Goal: Information Seeking & Learning: Understand process/instructions

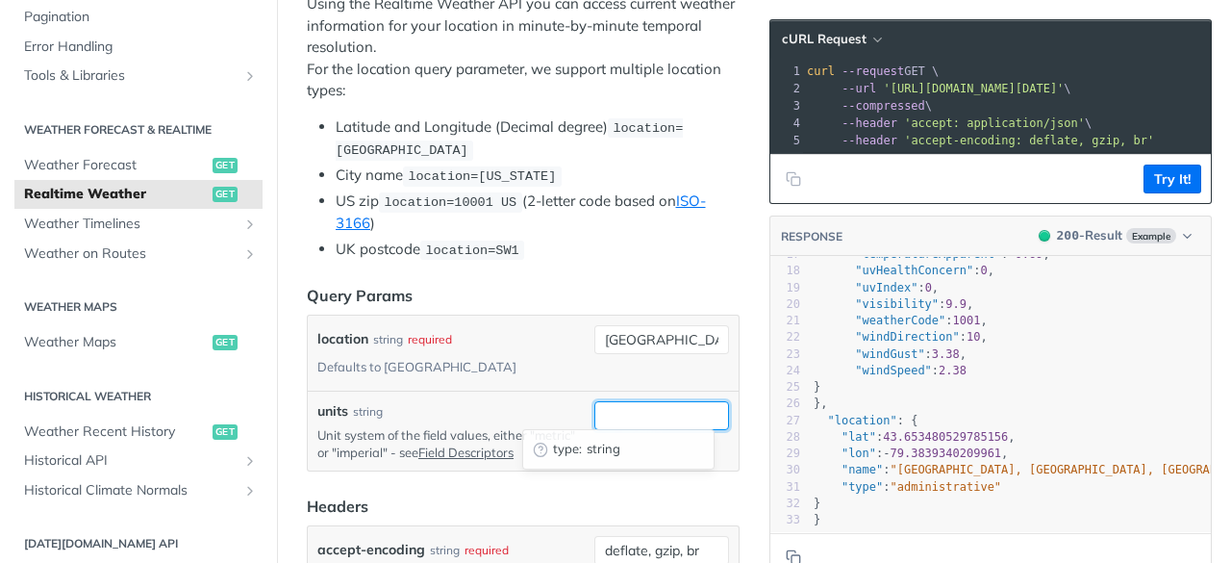
click at [608, 409] on input "units" at bounding box center [661, 415] width 135 height 29
click at [584, 378] on div "location string required Defaults to [GEOGRAPHIC_DATA]" at bounding box center [523, 352] width 431 height 75
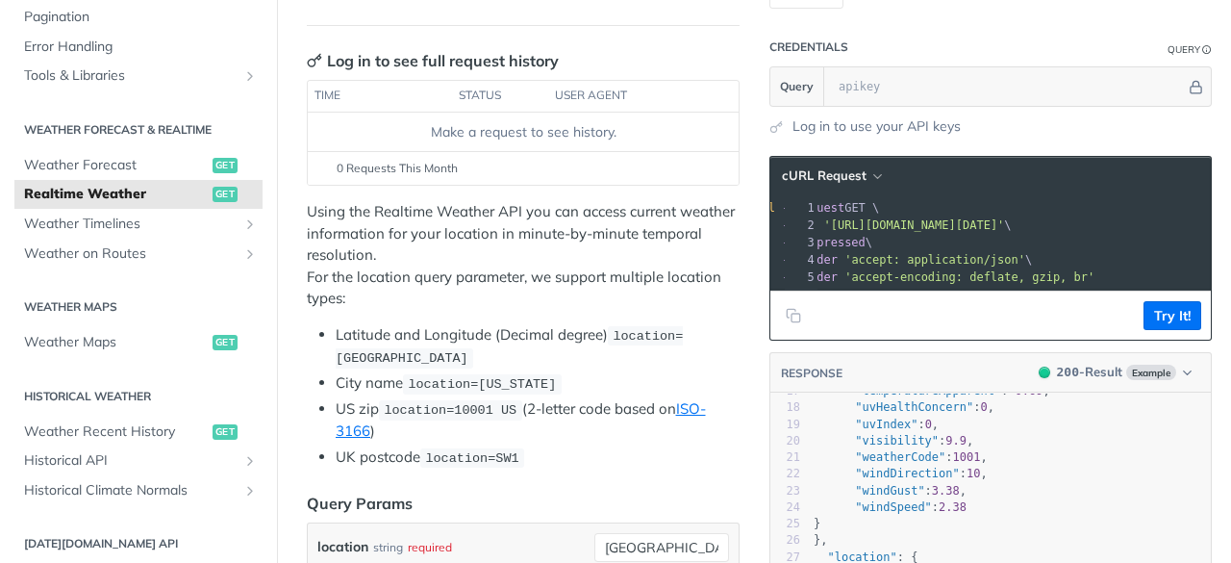
drag, startPoint x: 869, startPoint y: 222, endPoint x: 1175, endPoint y: 222, distance: 305.8
click at [1004, 222] on span "'[URL][DOMAIN_NAME][DATE]'" at bounding box center [913, 224] width 181 height 13
copy span "[URL][DOMAIN_NAME][DATE]"
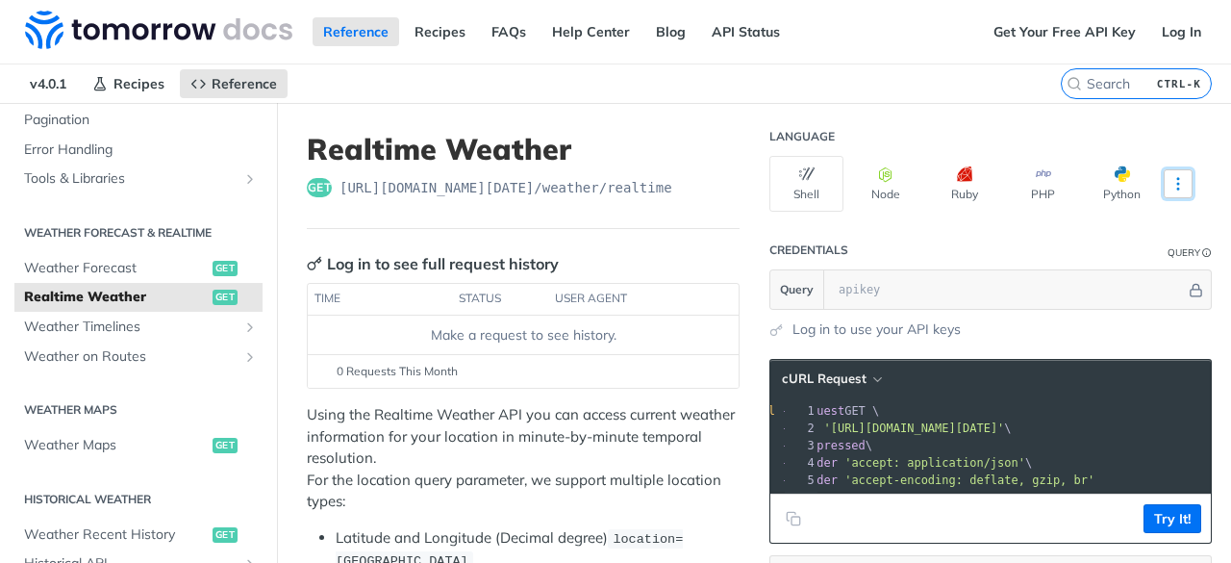
click at [1176, 183] on button "More Languages" at bounding box center [1178, 183] width 29 height 29
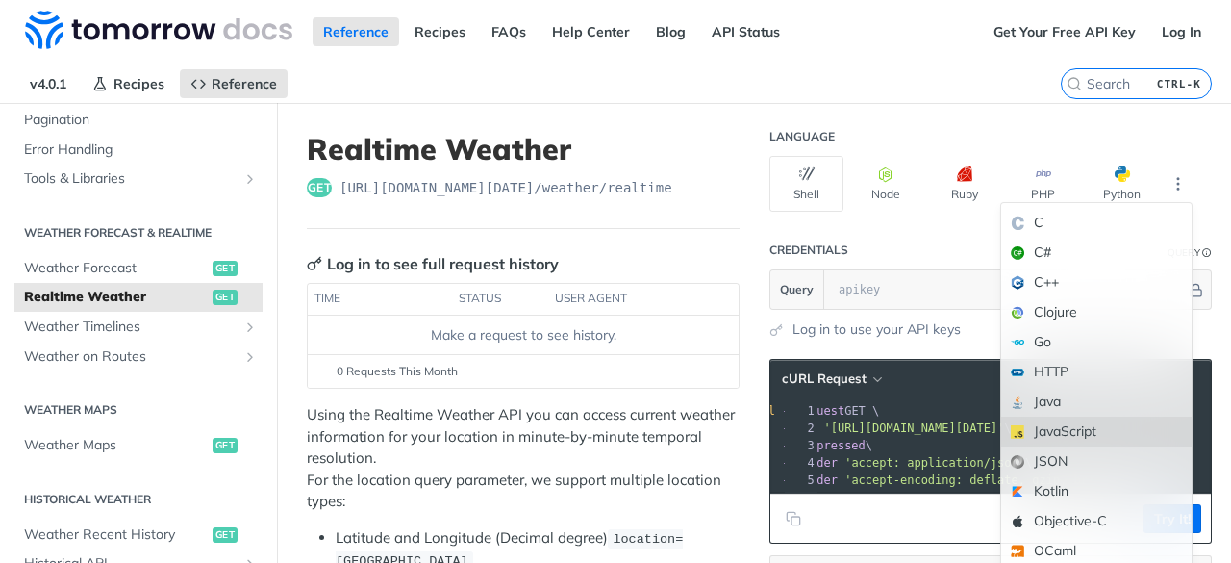
click at [1033, 432] on div "JavaScript" at bounding box center [1096, 431] width 190 height 30
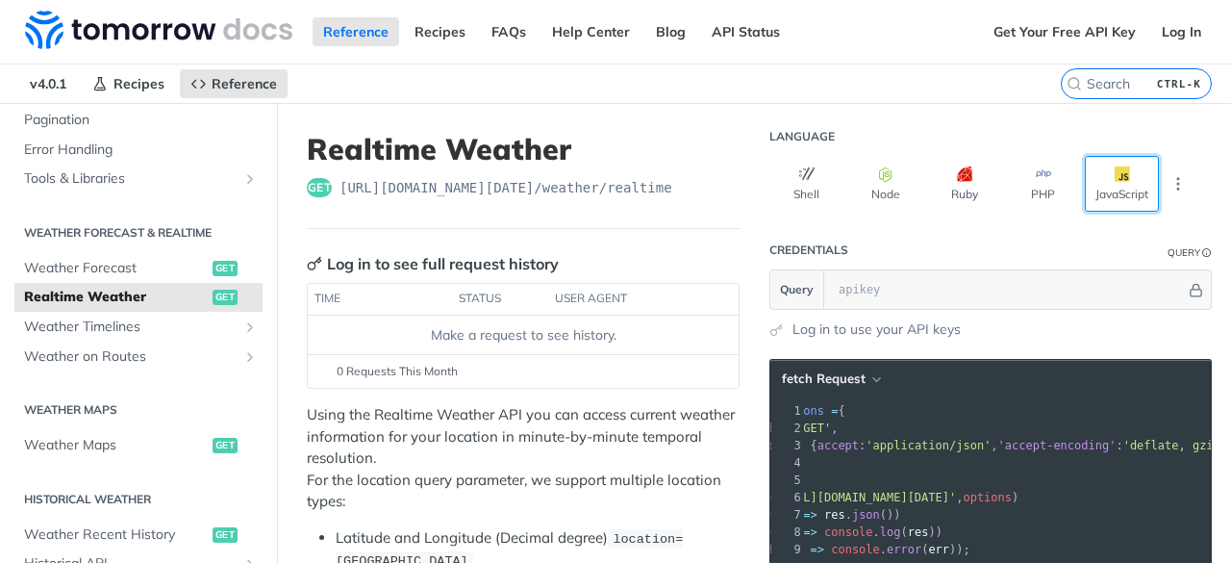
click at [1114, 182] on button "JavaScript" at bounding box center [1122, 184] width 74 height 56
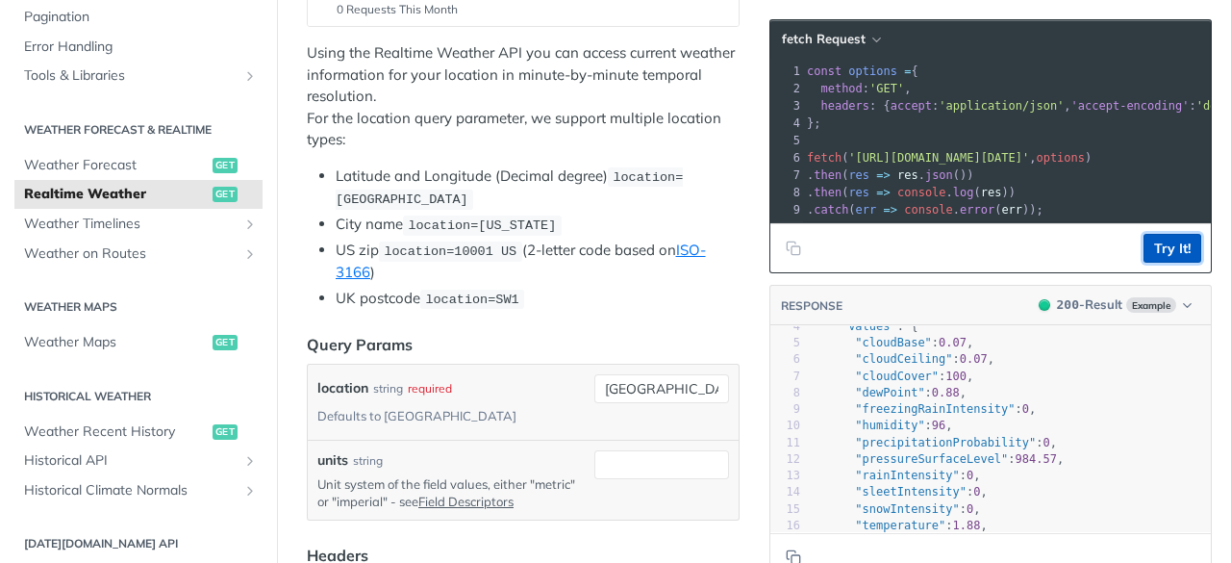
click at [1155, 263] on button "Try It!" at bounding box center [1172, 248] width 58 height 29
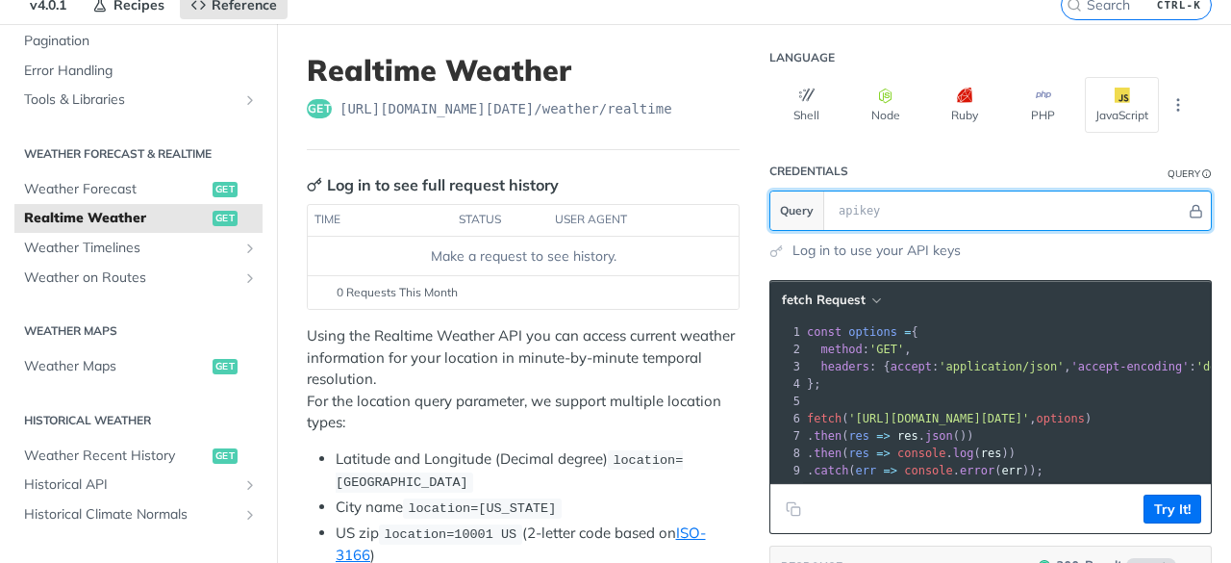
click at [881, 199] on input "text" at bounding box center [1007, 210] width 357 height 38
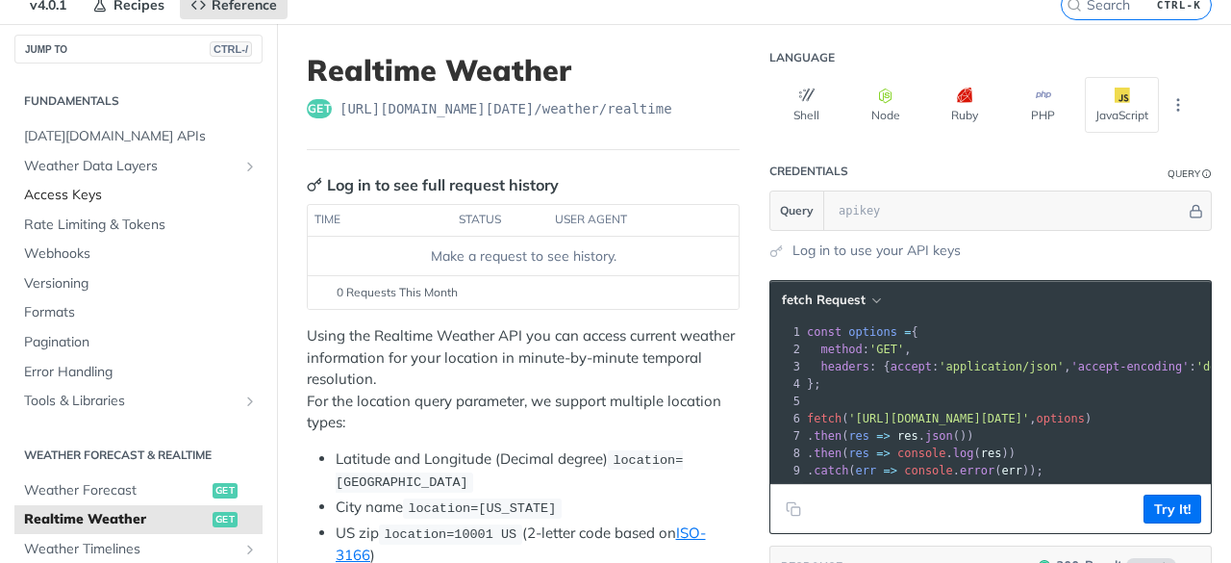
click at [63, 188] on span "Access Keys" at bounding box center [141, 195] width 234 height 19
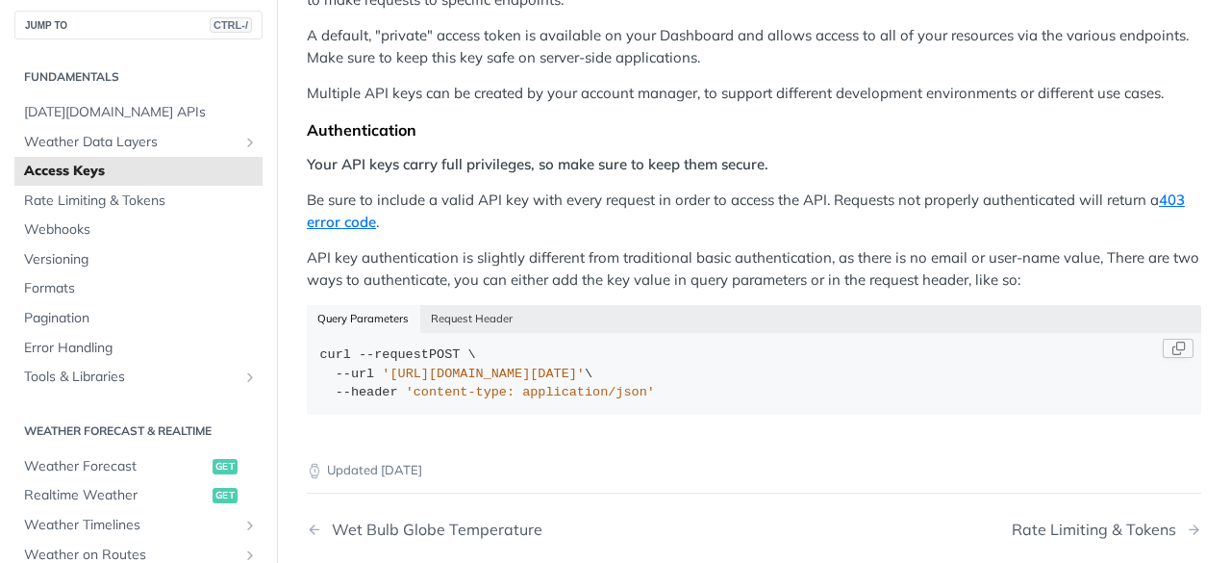
click at [585, 372] on span "'[URL][DOMAIN_NAME][DATE]'" at bounding box center [483, 373] width 203 height 14
click at [585, 376] on span "'[URL][DOMAIN_NAME][DATE]'" at bounding box center [483, 373] width 203 height 14
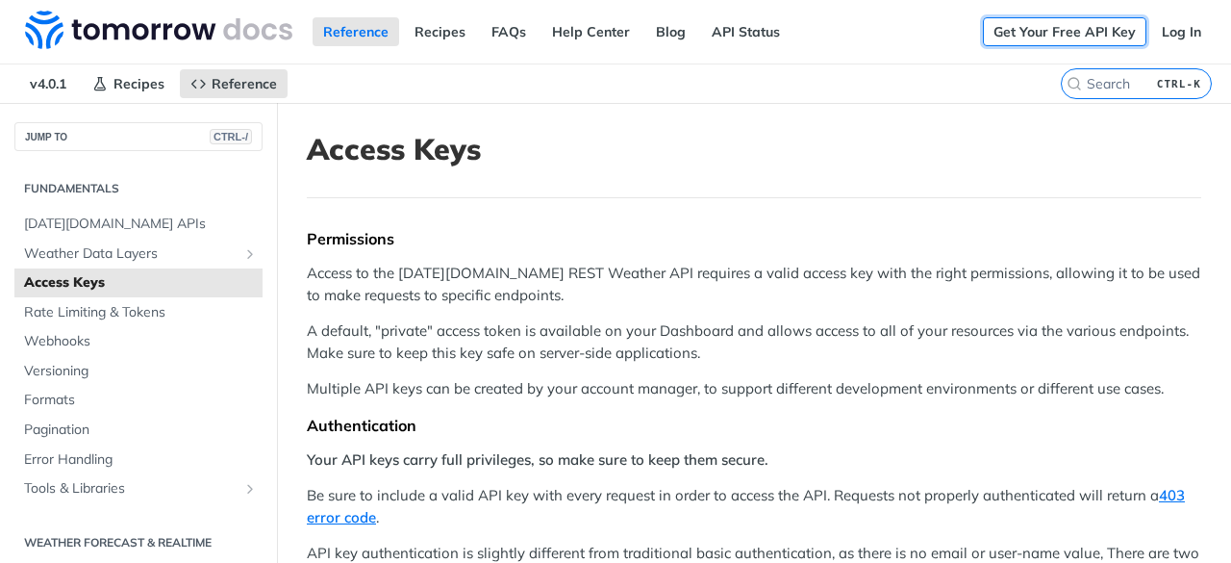
click at [1058, 39] on link "Get Your Free API Key" at bounding box center [1064, 31] width 163 height 29
